Goal: Task Accomplishment & Management: Use online tool/utility

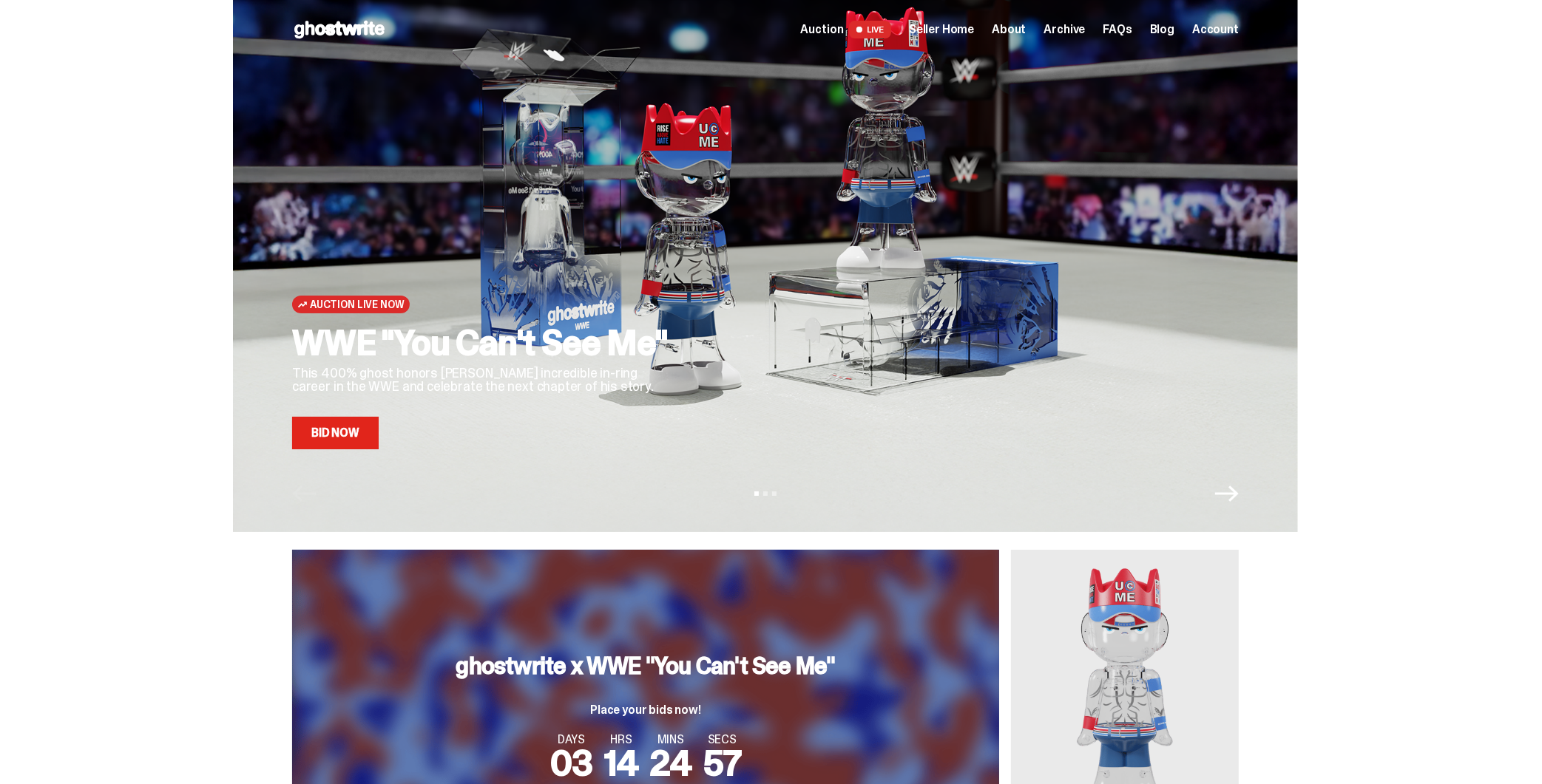
click at [350, 437] on link "Bid Now" at bounding box center [336, 432] width 87 height 33
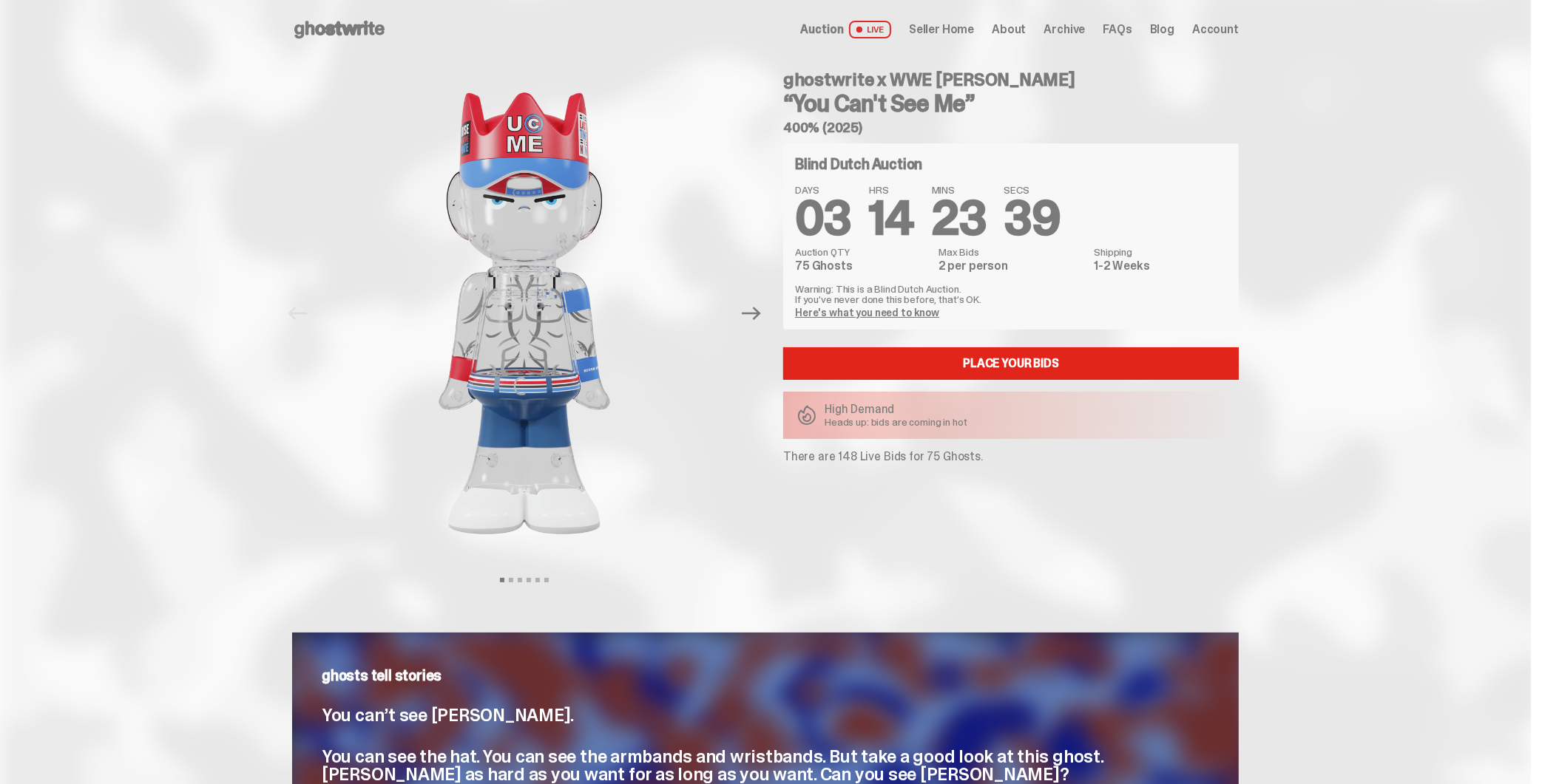
click at [959, 28] on span "Seller Home" at bounding box center [941, 29] width 65 height 12
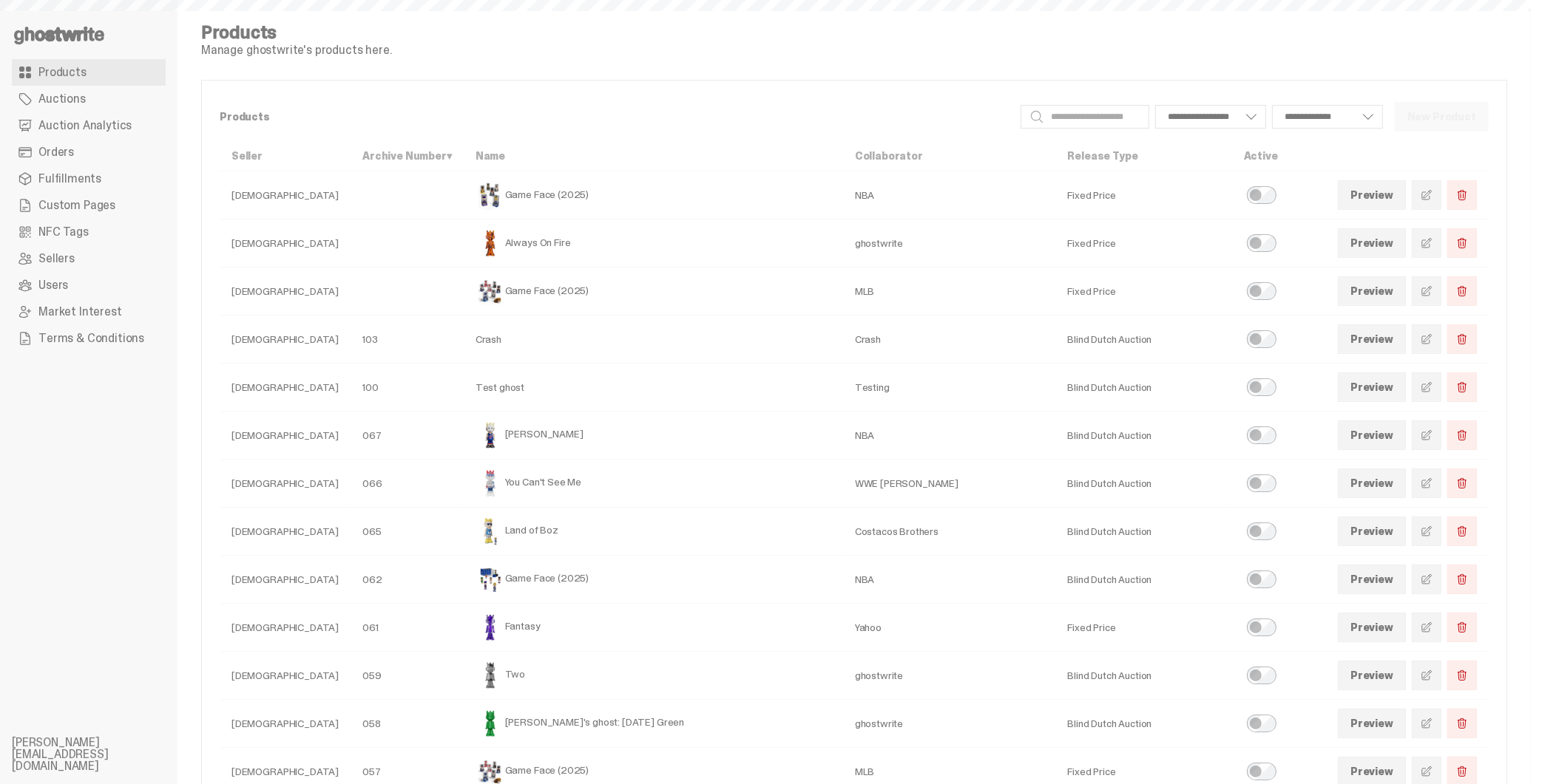
select select
click at [79, 127] on span "Auction Analytics" at bounding box center [85, 125] width 94 height 12
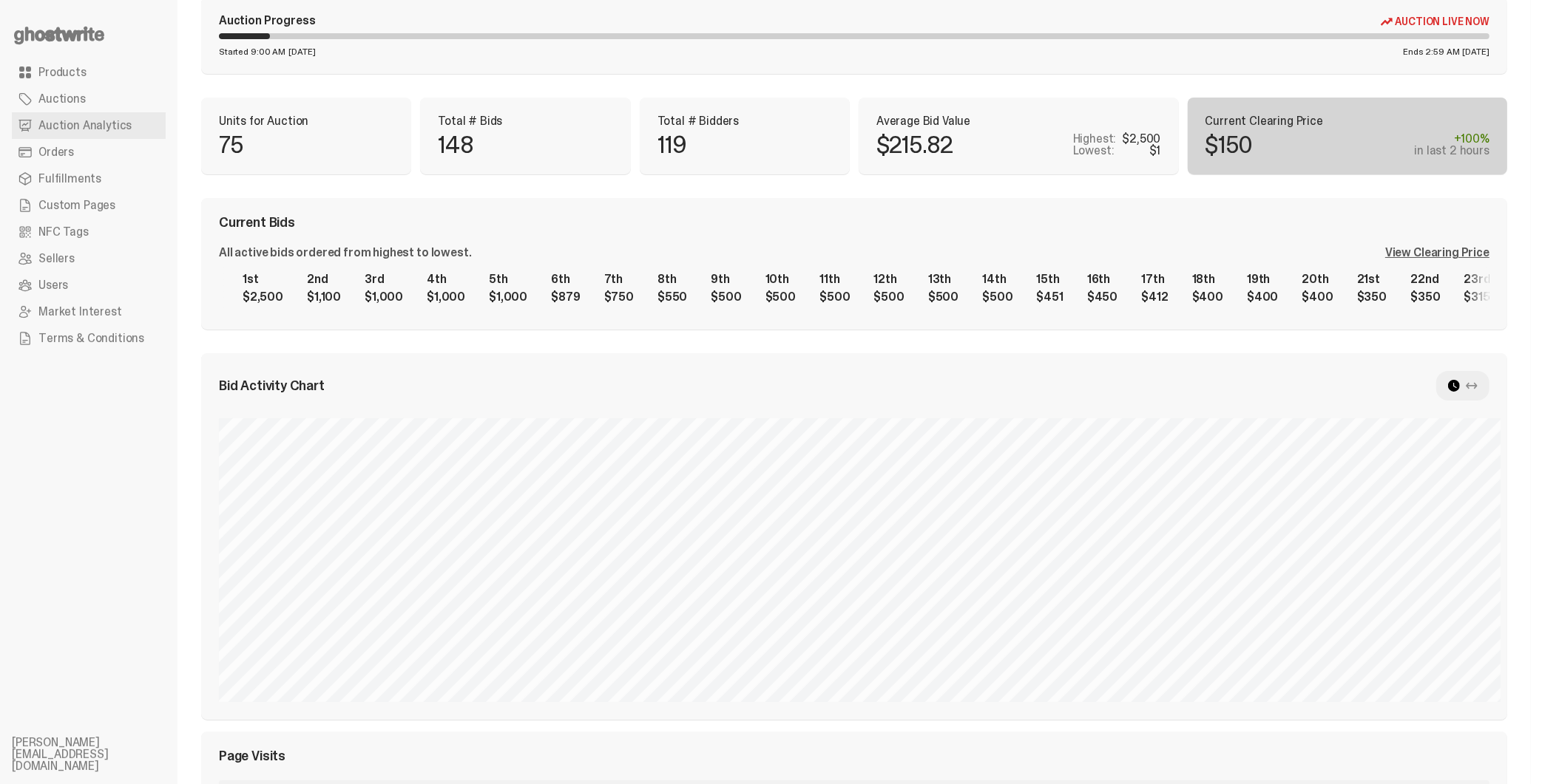
scroll to position [148, 0]
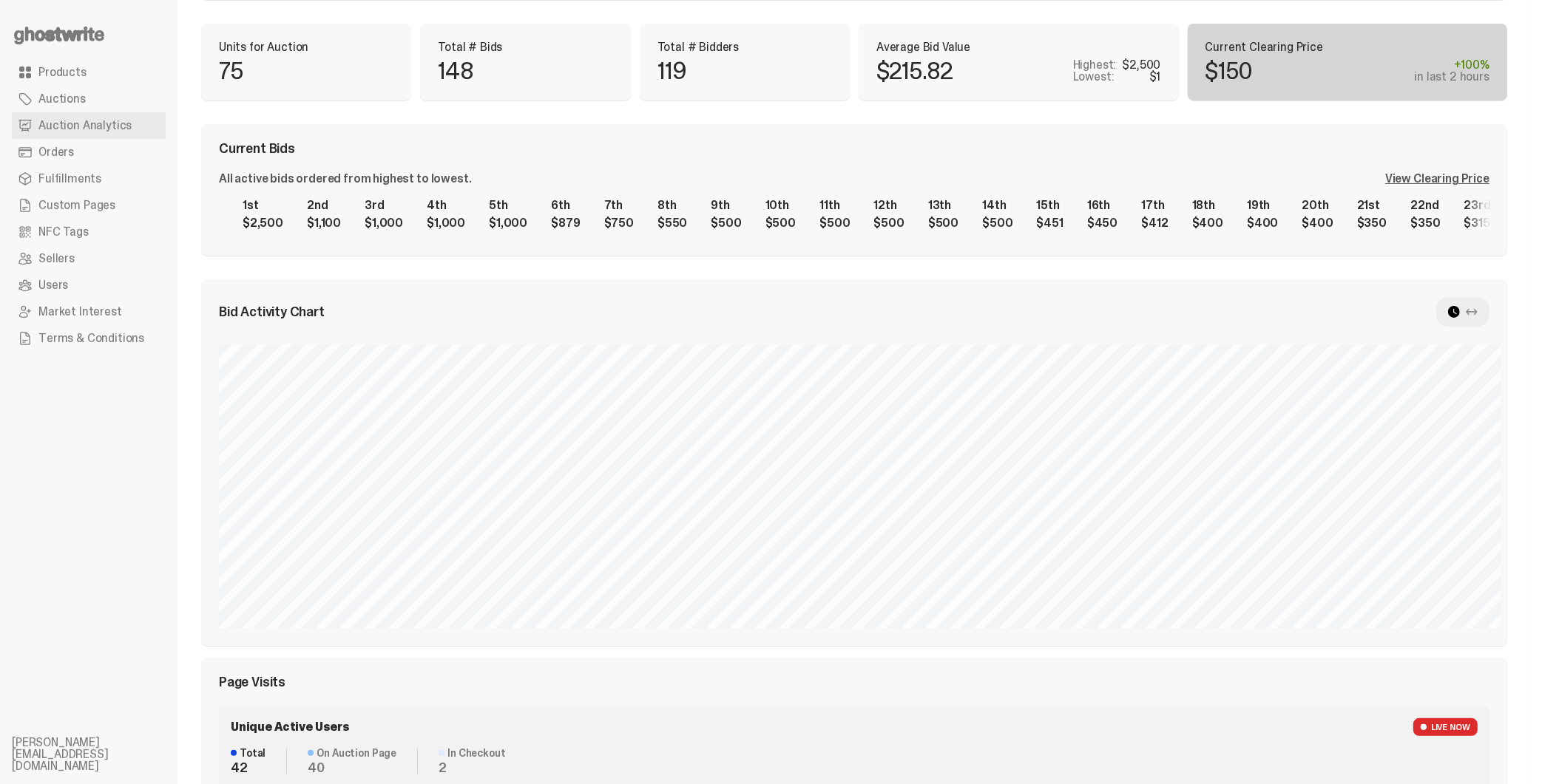
click at [1456, 181] on div "View Clearing Price" at bounding box center [1437, 179] width 104 height 12
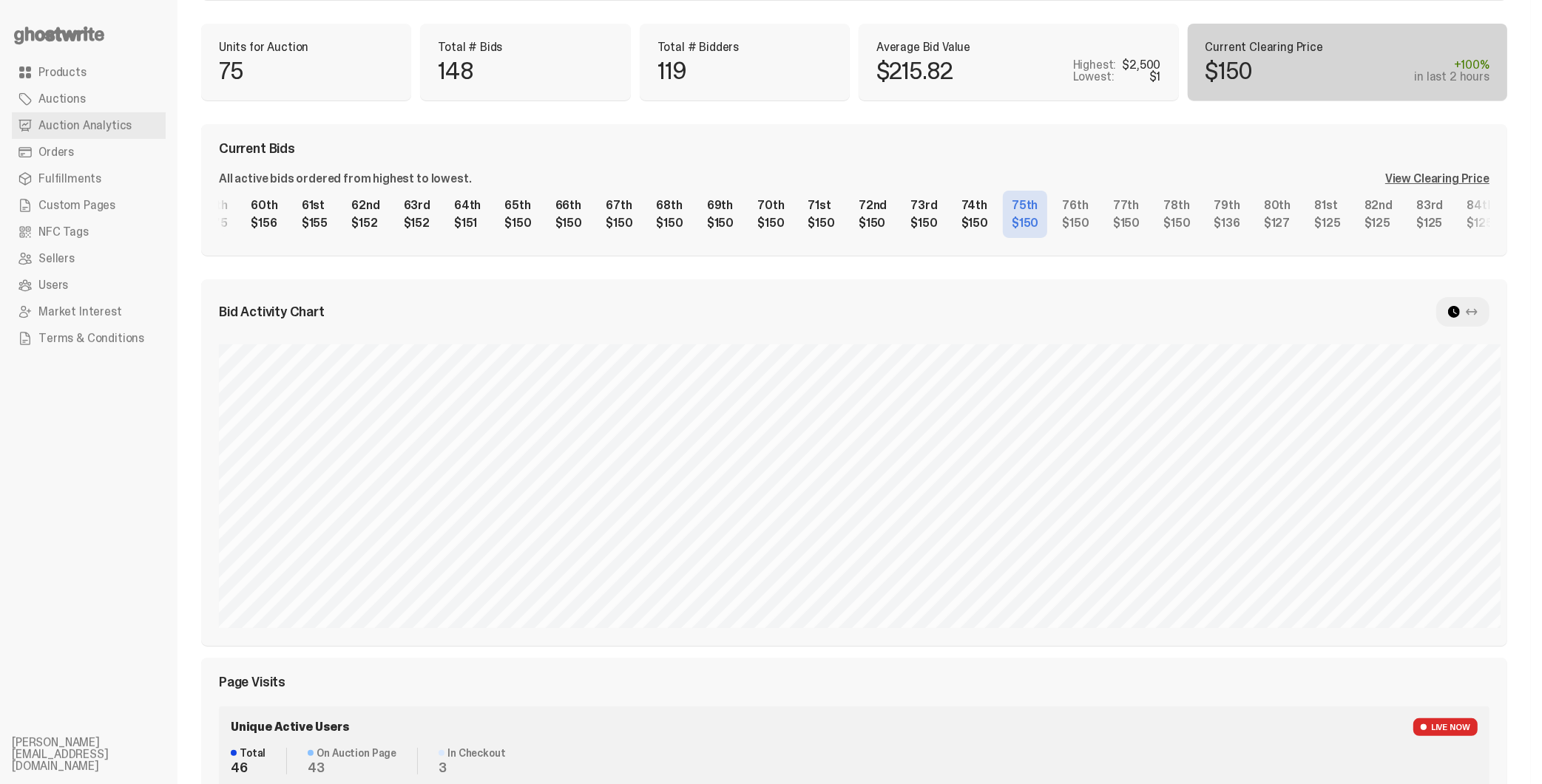
scroll to position [0, 3056]
click at [1449, 238] on div "1st $2,500 2nd $1,100 3rd $1,000 4th $1,000 5th $1,000 6th $879 7th $750 8th $5…" at bounding box center [854, 214] width 1271 height 48
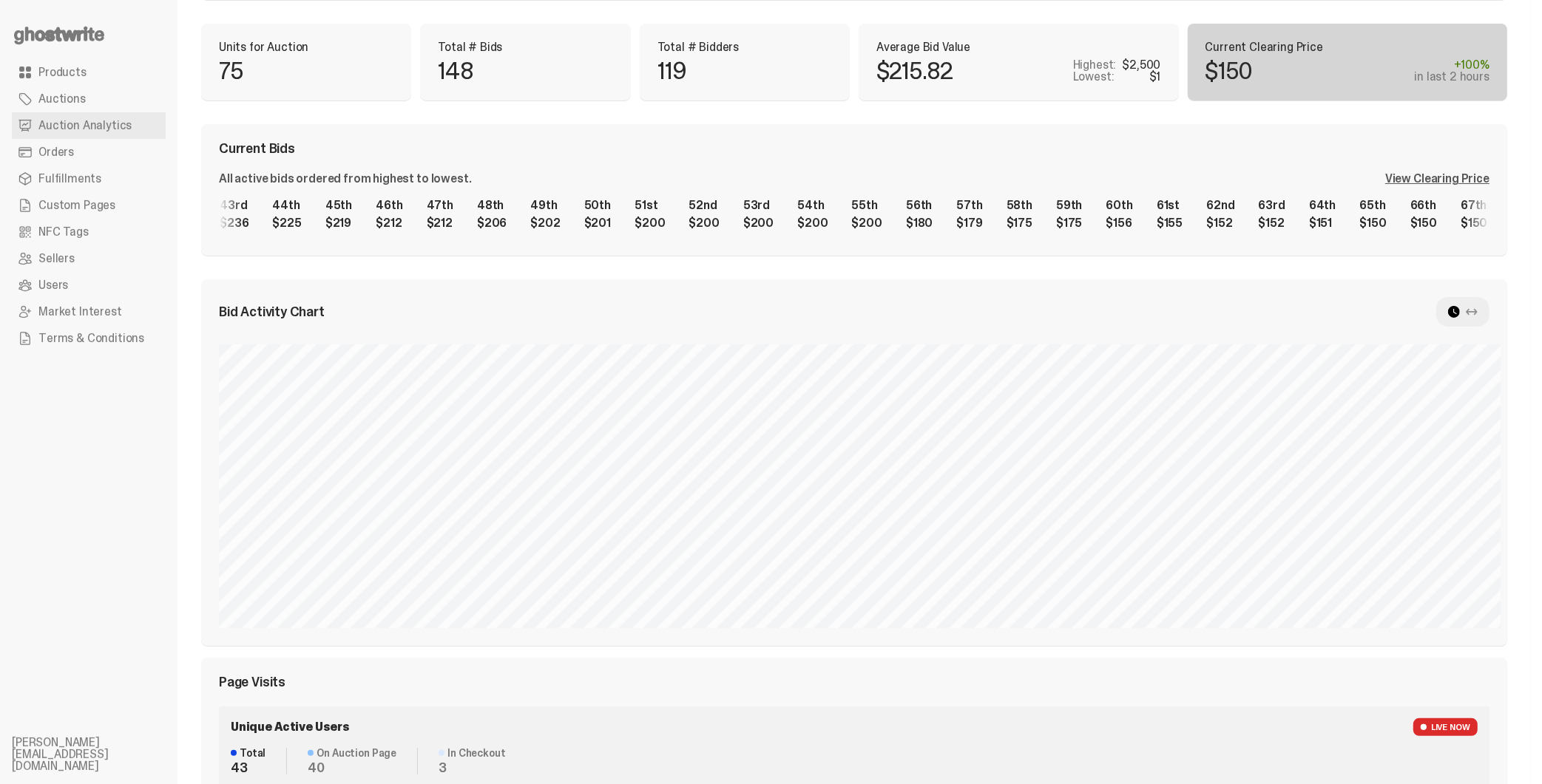
click at [1465, 203] on div "1st $2,500 2nd $1,100 3rd $1,000 4th $1,000 5th $1,000 6th $879 7th $750 8th $5…" at bounding box center [854, 214] width 1271 height 48
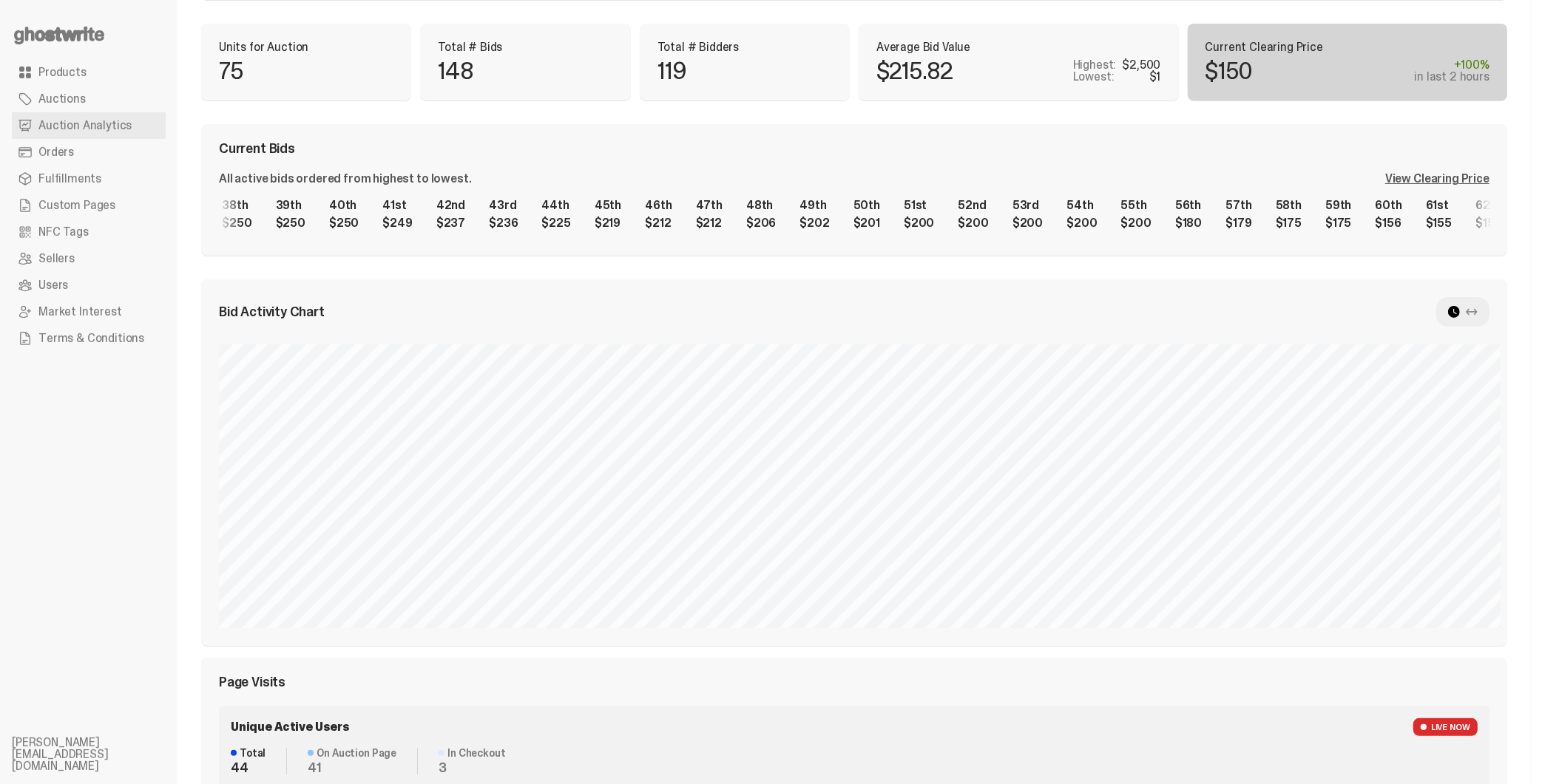
click at [1203, 196] on div "1st $2,500 2nd $1,100 3rd $1,000 4th $1,000 5th $1,000 6th $879 7th $750 8th $5…" at bounding box center [854, 214] width 1271 height 48
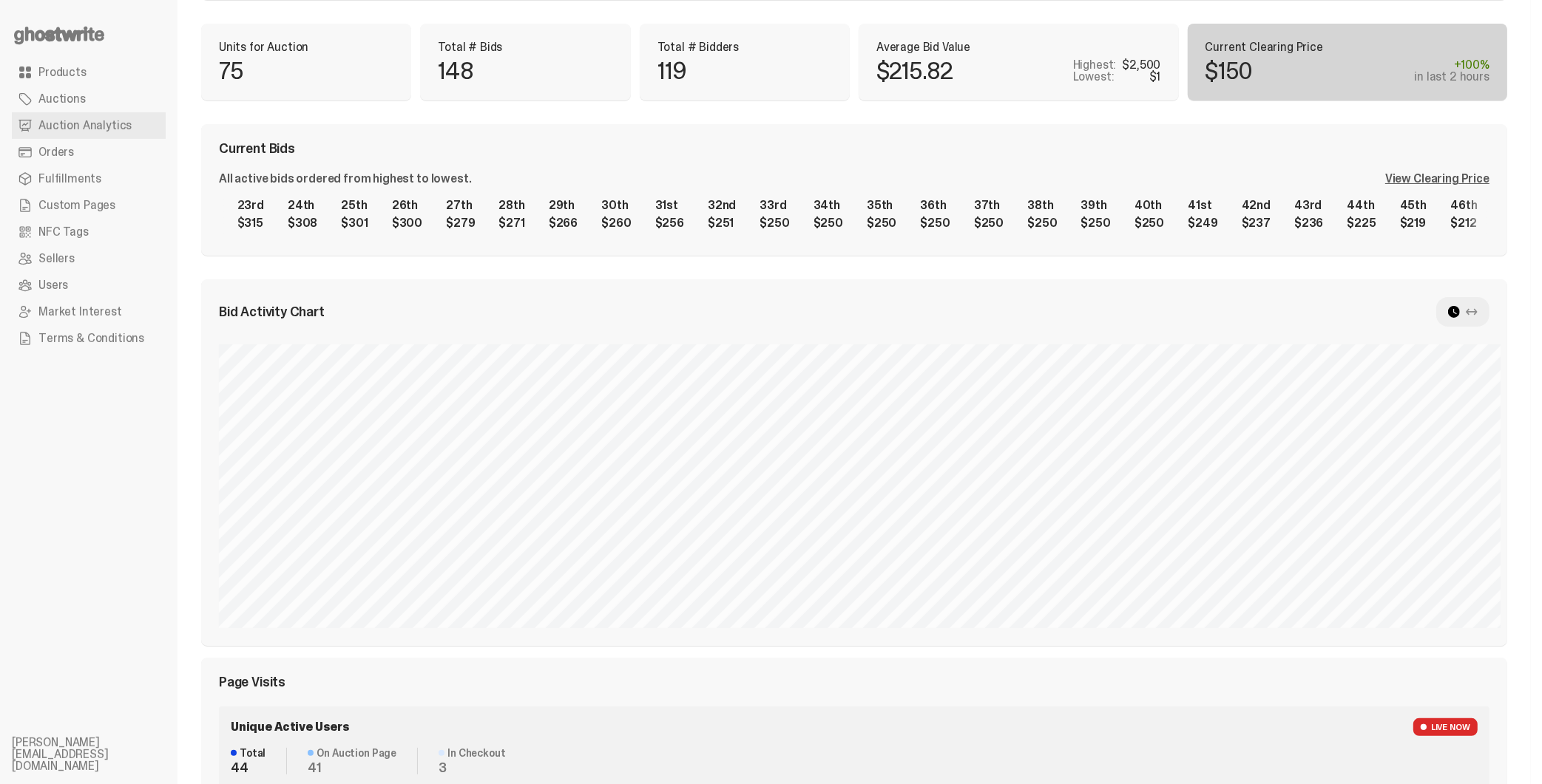
click at [1288, 206] on div "1st $2,500 2nd $1,100 3rd $1,000 4th $1,000 5th $1,000 6th $879 7th $750 8th $5…" at bounding box center [854, 214] width 1271 height 48
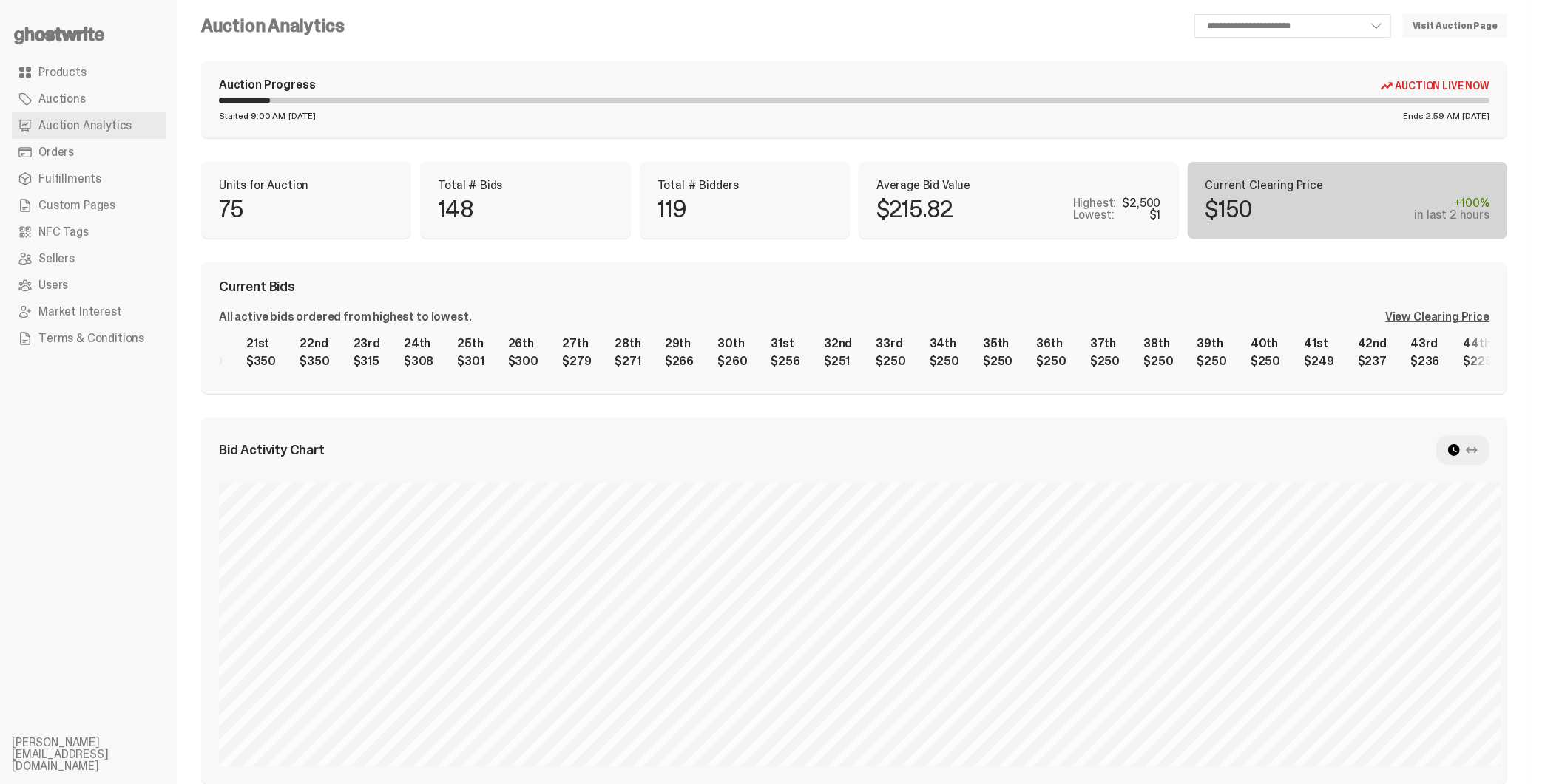
scroll to position [0, 0]
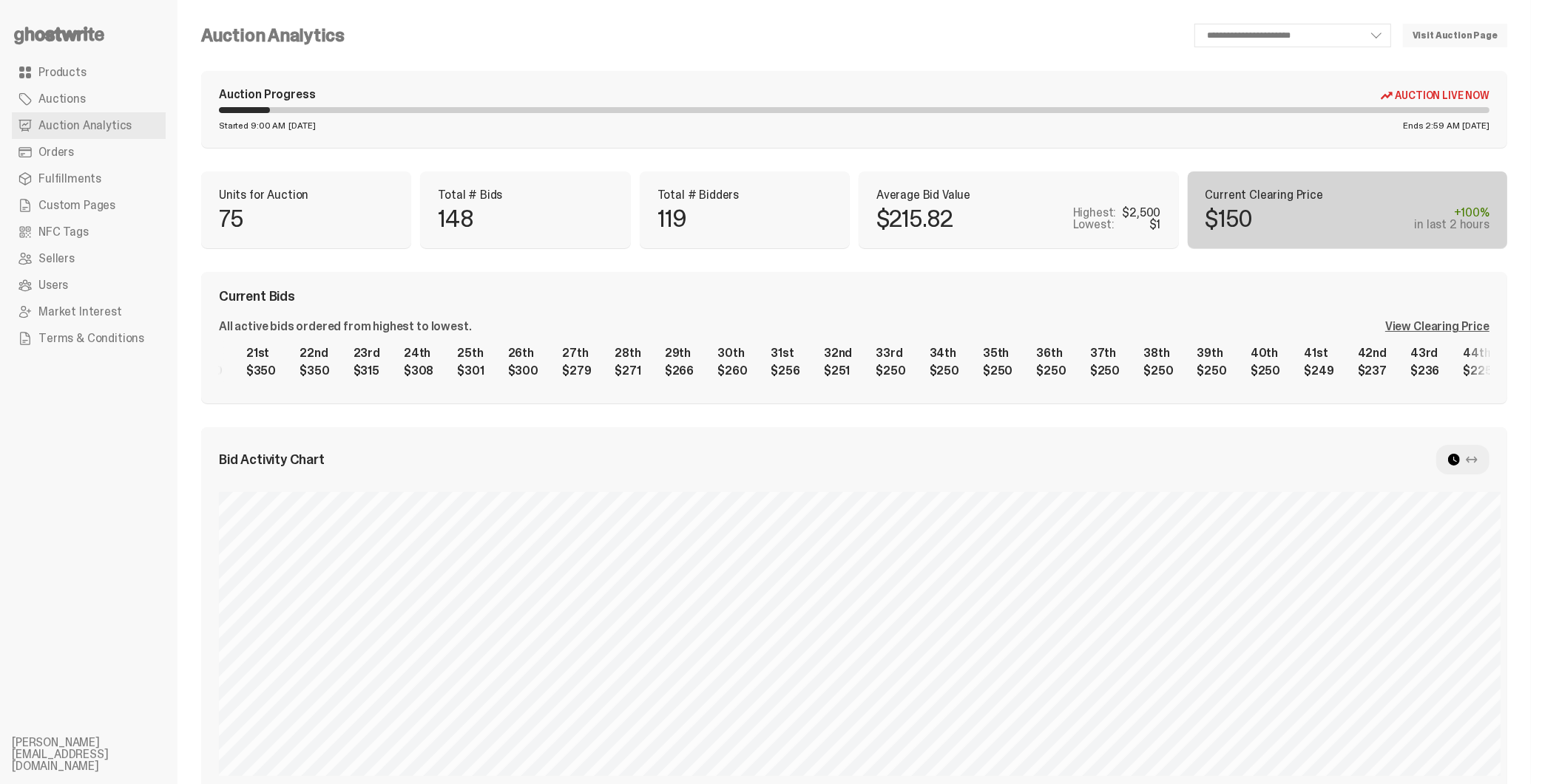
click at [288, 223] on div "75" at bounding box center [306, 219] width 175 height 23
click at [226, 200] on p "Units for Auction" at bounding box center [306, 195] width 175 height 12
drag, startPoint x: 552, startPoint y: 227, endPoint x: 423, endPoint y: 313, distance: 155.0
click at [549, 229] on div "148" at bounding box center [525, 219] width 175 height 23
click at [1011, 374] on div "1st $2,500 2nd $1,100 3rd $1,000 4th $1,000 5th $1,000 6th $879 7th $750 8th $5…" at bounding box center [854, 362] width 1271 height 48
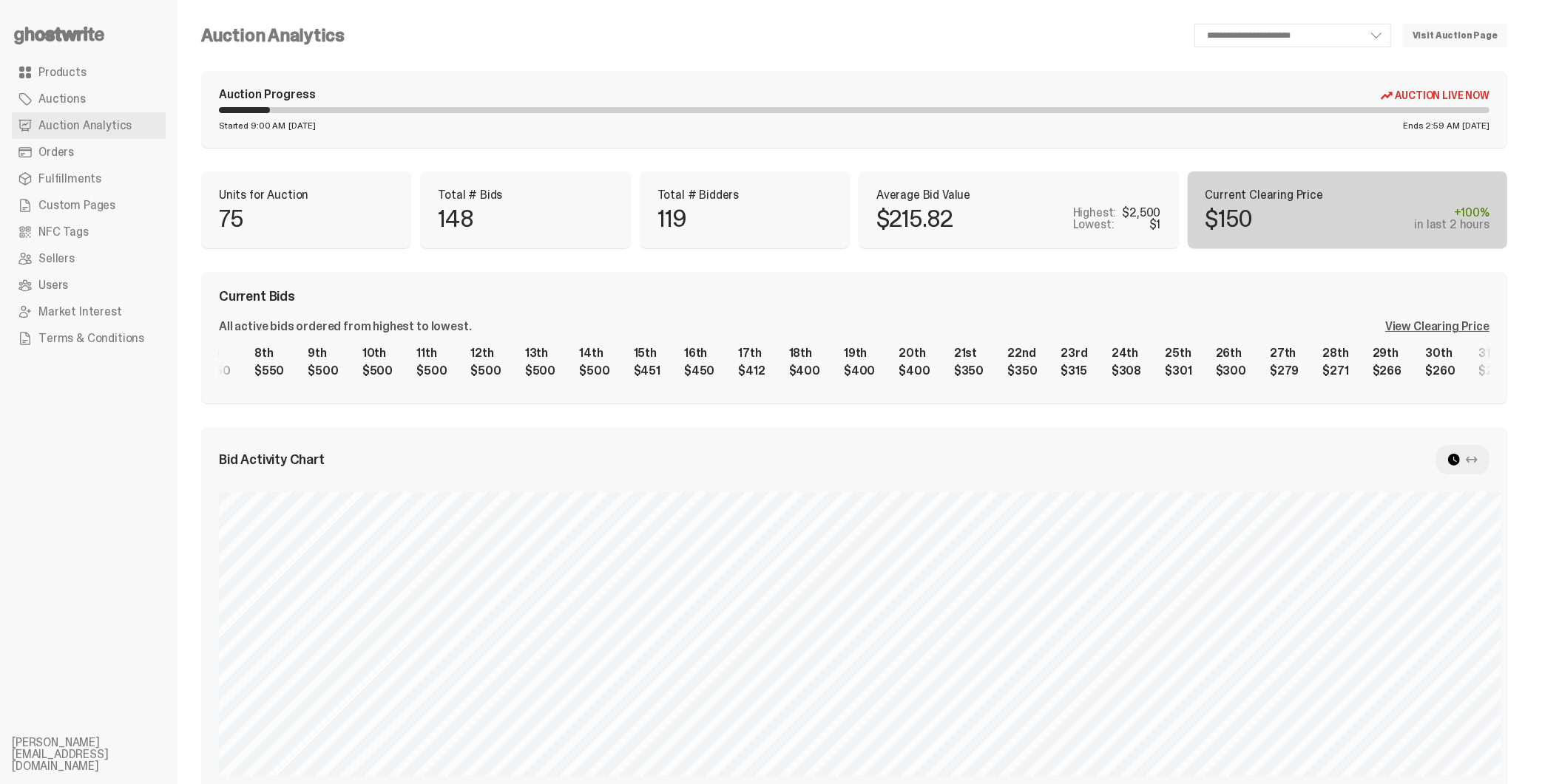
scroll to position [0, 100]
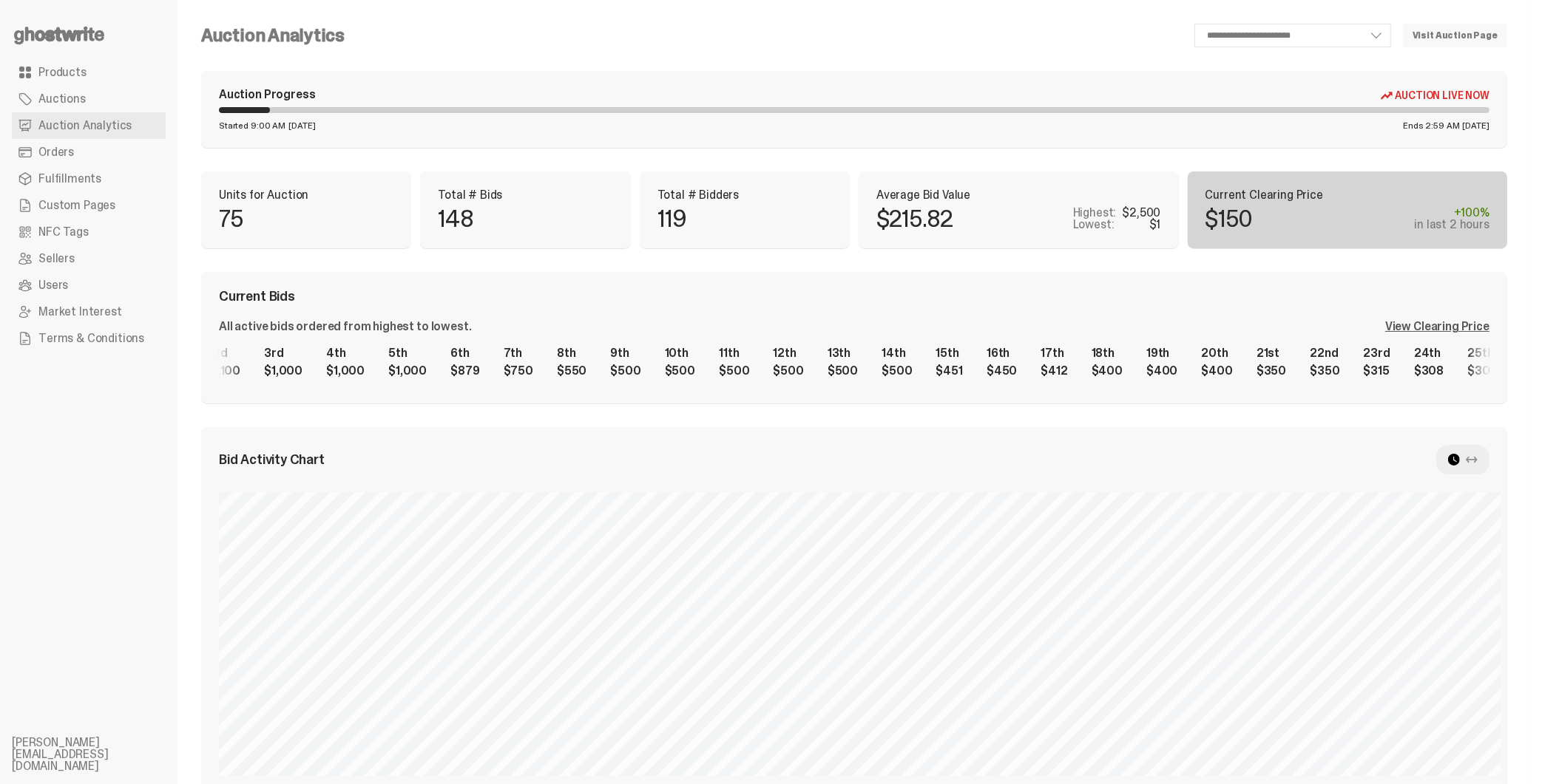
click at [921, 345] on div "1st $2,500 2nd $1,100 3rd $1,000 4th $1,000 5th $1,000 6th $879 7th $750 8th $5…" at bounding box center [854, 362] width 1271 height 48
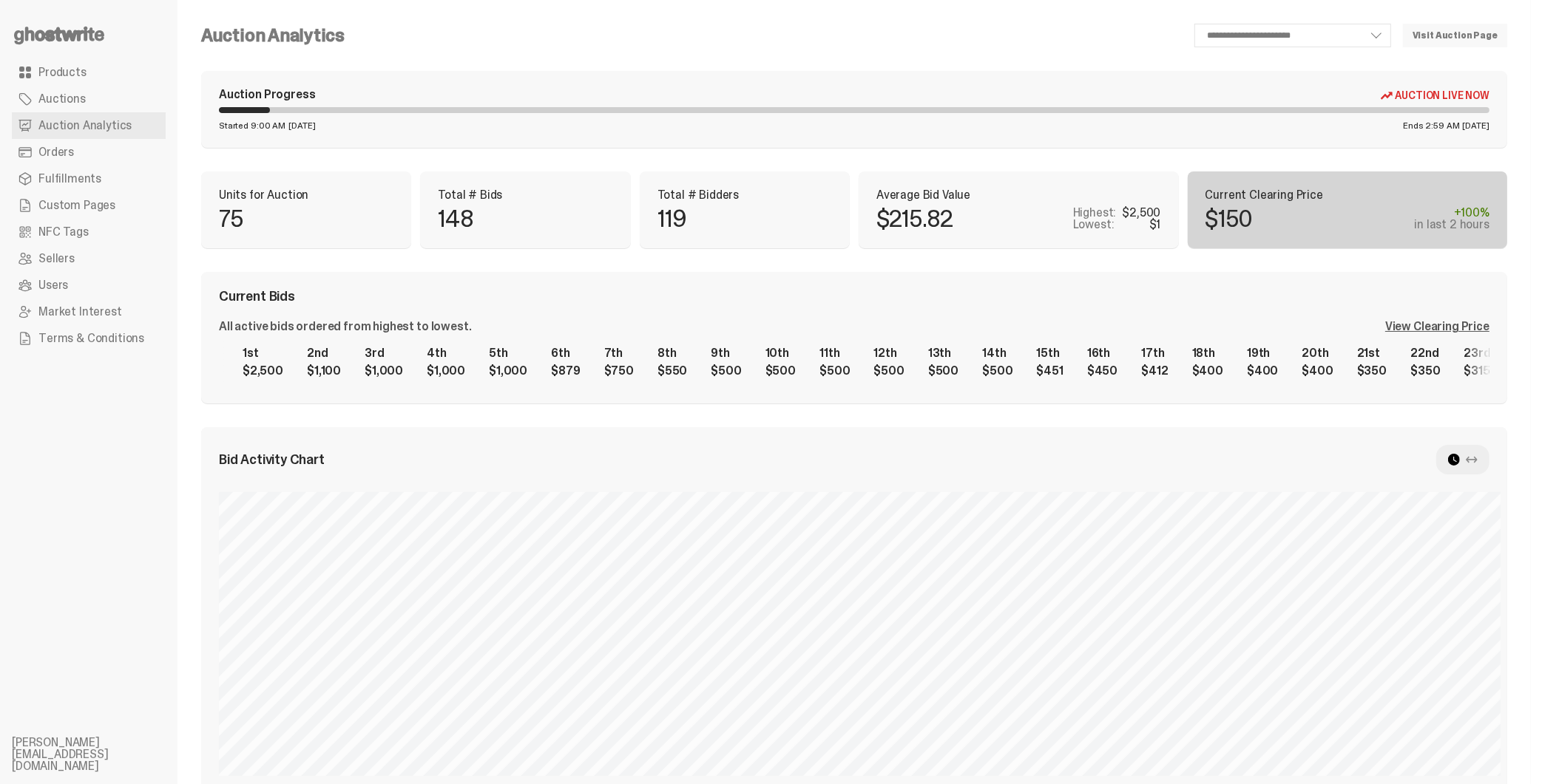
click at [815, 357] on div "1st $2,500 2nd $1,100 3rd $1,000 4th $1,000 5th $1,000 6th $879 7th $750 8th $5…" at bounding box center [854, 362] width 1271 height 48
click at [713, 353] on div "1st $2,500 2nd $1,100 3rd $1,000 4th $1,000 5th $1,000 6th $879 7th $750 8th $5…" at bounding box center [854, 362] width 1271 height 48
click at [260, 377] on div "1st $2,500 2nd $1,100 3rd $1,000 4th $1,000 5th $1,000 6th $879 7th $750 8th $5…" at bounding box center [854, 362] width 1271 height 48
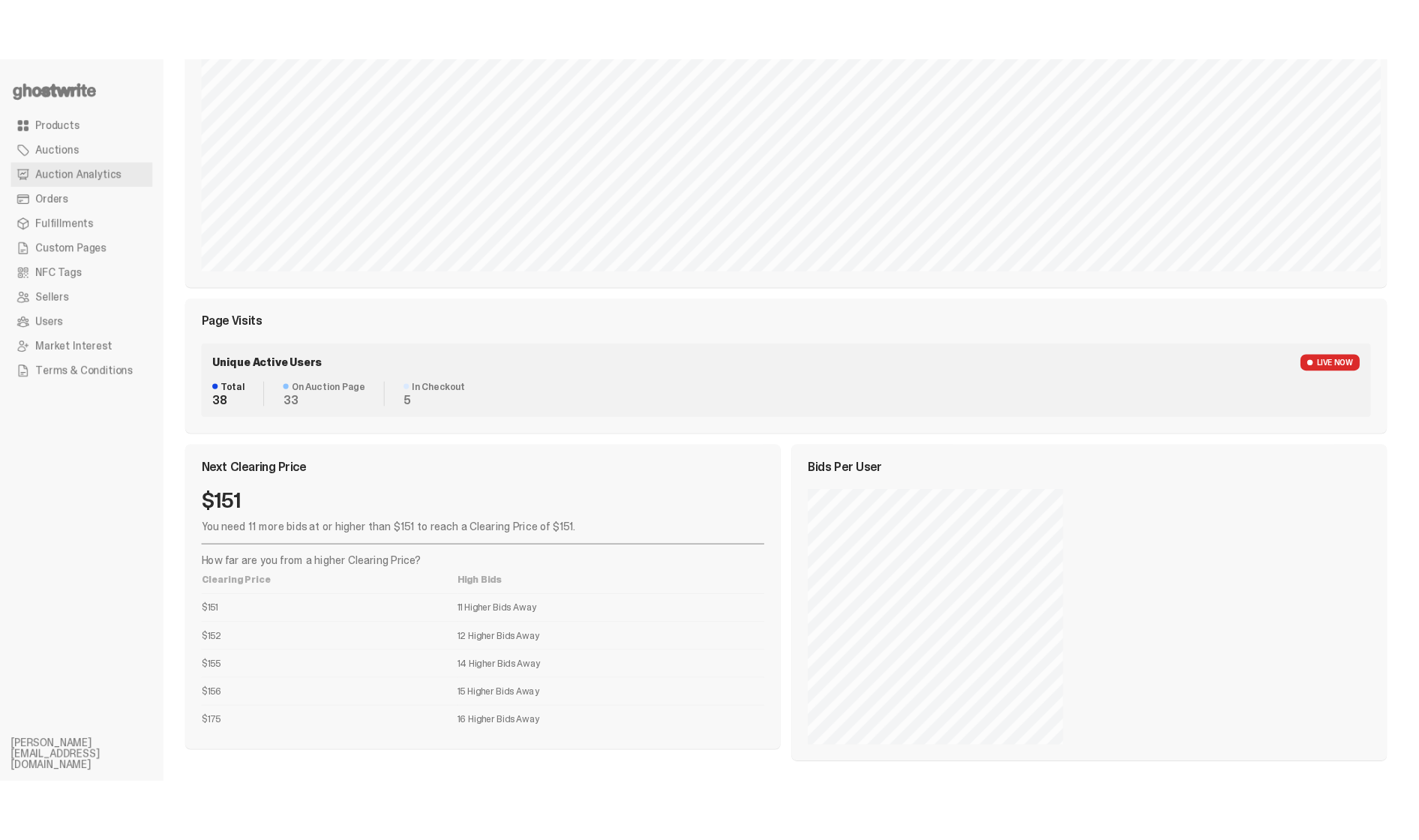
scroll to position [509, 0]
